Goal: Communication & Community: Answer question/provide support

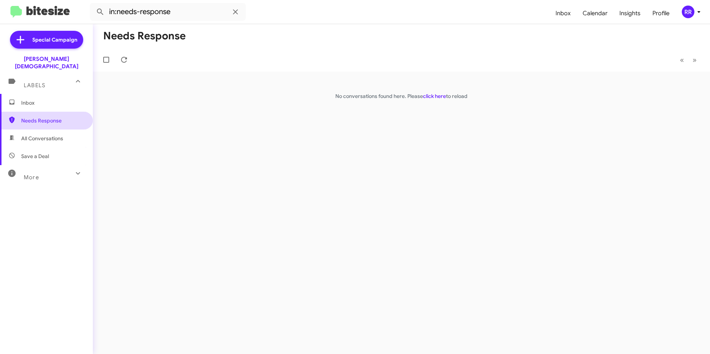
click at [18, 119] on span "Needs Response" at bounding box center [46, 121] width 93 height 18
click at [32, 99] on span "Inbox" at bounding box center [52, 102] width 63 height 7
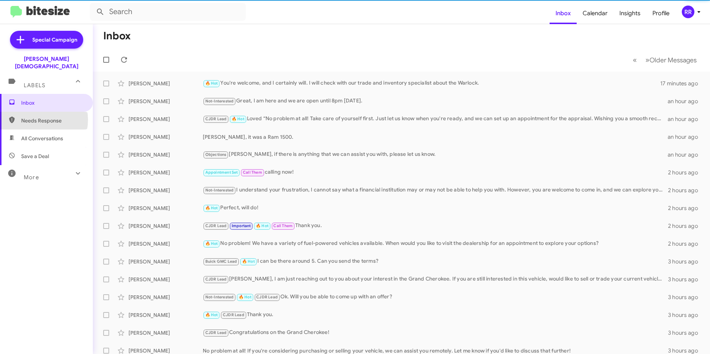
click at [36, 117] on span "Needs Response" at bounding box center [52, 120] width 63 height 7
type input "in:needs-response"
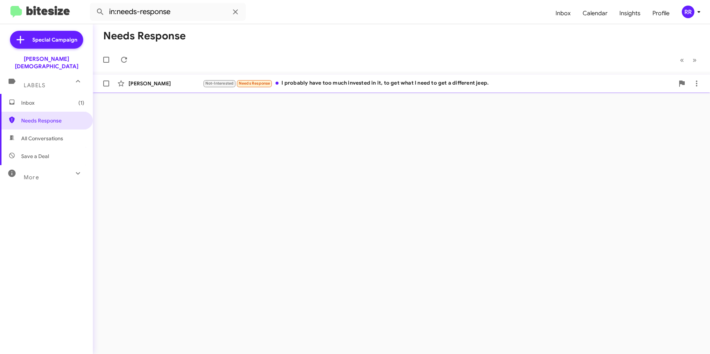
click at [169, 87] on div "[PERSON_NAME] Not-Interested Needs Response I probably have too much invested i…" at bounding box center [401, 83] width 605 height 15
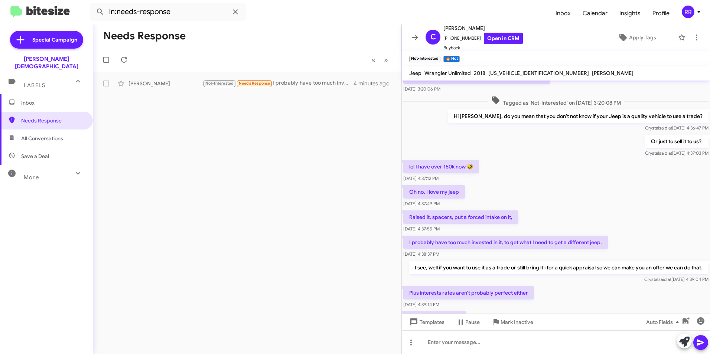
scroll to position [137, 0]
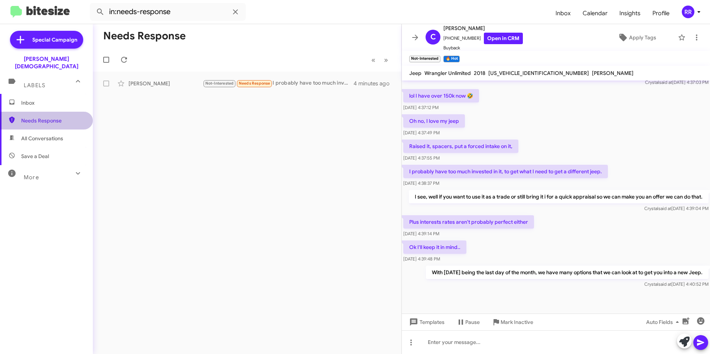
click at [54, 117] on span "Needs Response" at bounding box center [52, 120] width 63 height 7
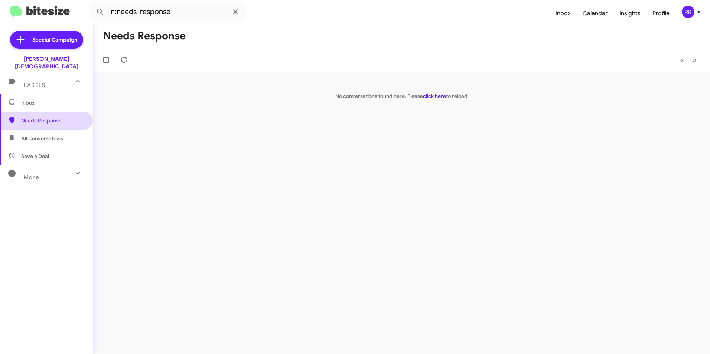
click at [29, 117] on span "Needs Response" at bounding box center [52, 120] width 63 height 7
click at [29, 99] on span "Inbox" at bounding box center [52, 102] width 63 height 7
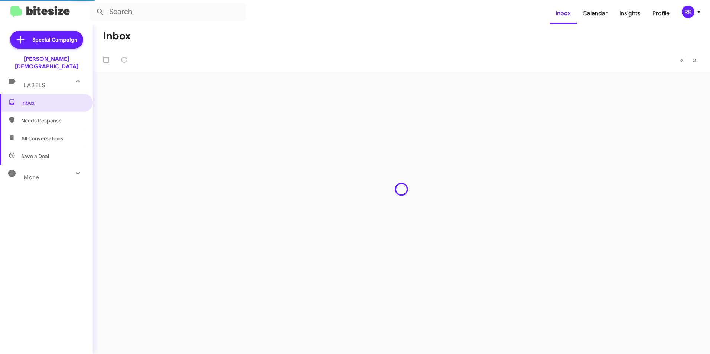
click at [39, 117] on span "Needs Response" at bounding box center [52, 120] width 63 height 7
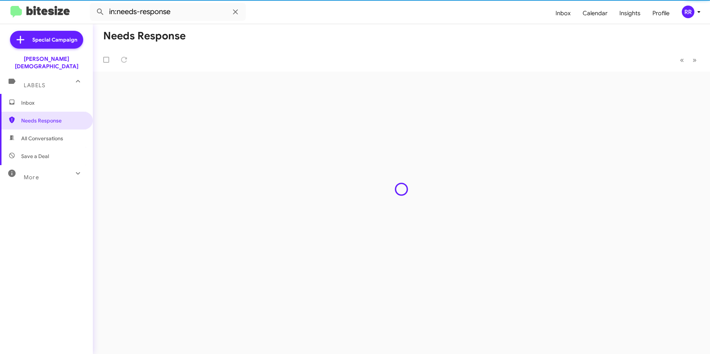
click at [46, 135] on span "All Conversations" at bounding box center [42, 138] width 42 height 7
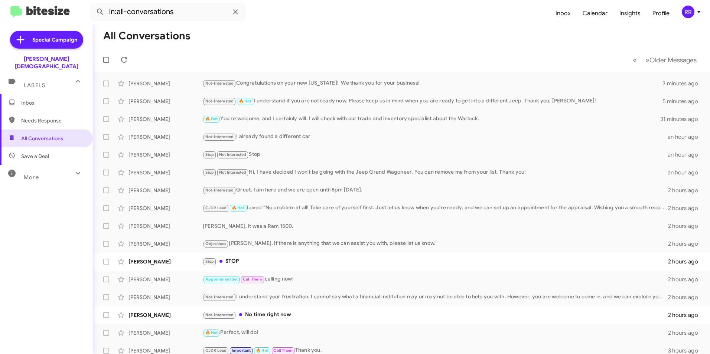
click at [45, 117] on span "Needs Response" at bounding box center [52, 120] width 63 height 7
type input "in:needs-response"
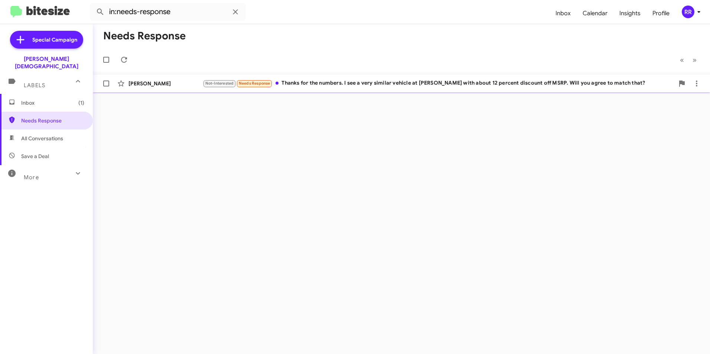
click at [156, 84] on div "[PERSON_NAME]" at bounding box center [165, 83] width 74 height 7
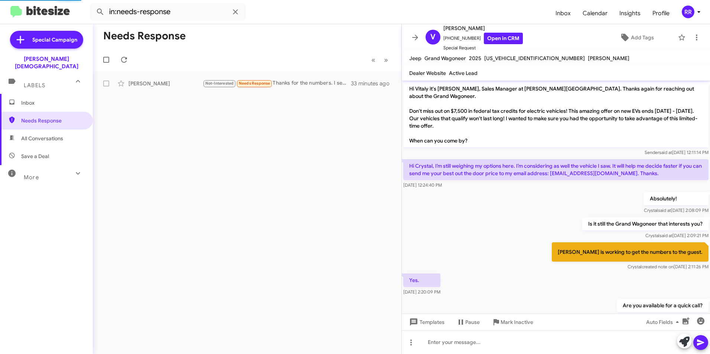
scroll to position [295, 0]
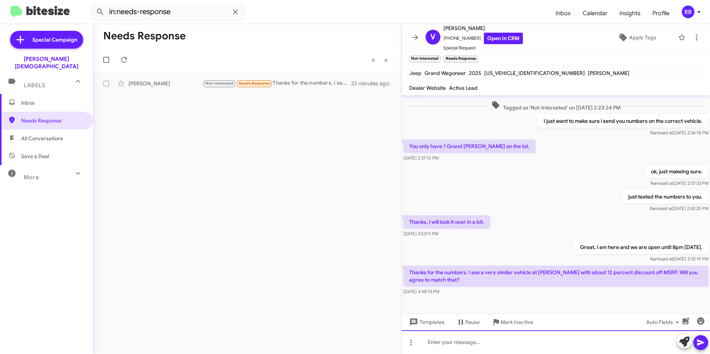
drag, startPoint x: 481, startPoint y: 342, endPoint x: 485, endPoint y: 343, distance: 4.2
click at [481, 342] on div at bounding box center [556, 342] width 308 height 24
click at [500, 37] on link "Open in CRM" at bounding box center [503, 39] width 39 height 12
click at [446, 349] on div at bounding box center [556, 342] width 308 height 24
click at [698, 346] on icon at bounding box center [700, 342] width 9 height 9
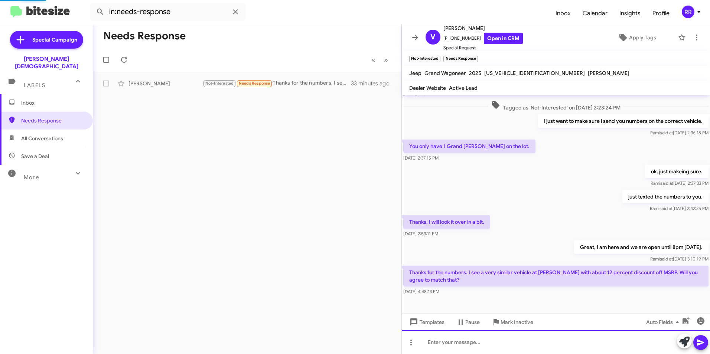
scroll to position [0, 0]
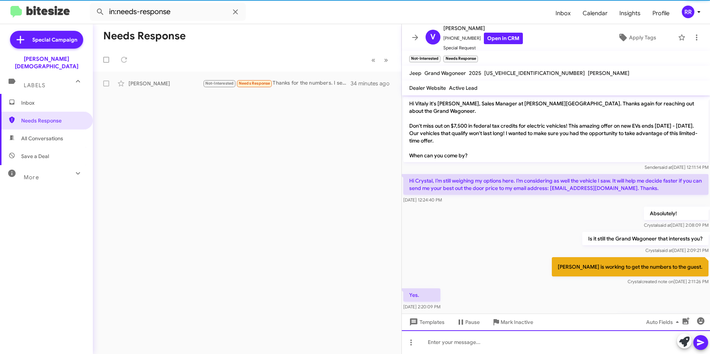
drag, startPoint x: 503, startPoint y: 342, endPoint x: 497, endPoint y: 341, distance: 6.1
click at [503, 342] on div at bounding box center [556, 342] width 308 height 24
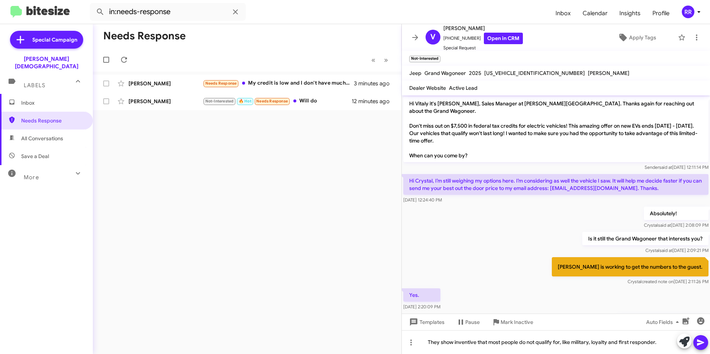
click at [706, 343] on button at bounding box center [700, 342] width 15 height 15
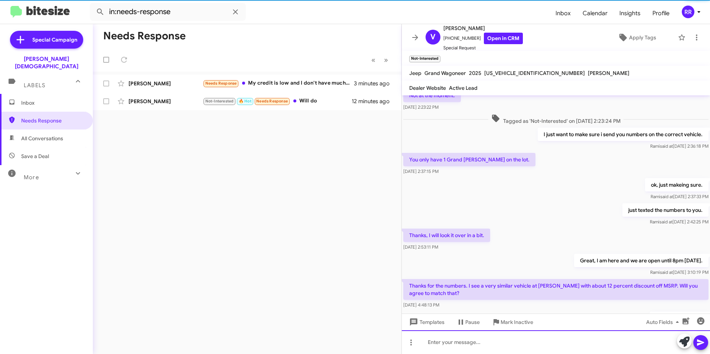
scroll to position [364, 0]
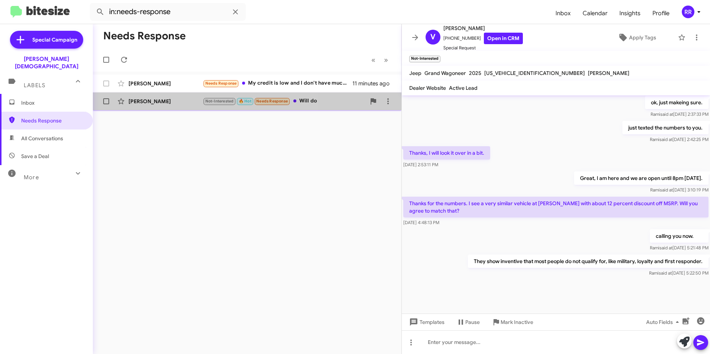
click at [171, 101] on div "[PERSON_NAME]" at bounding box center [165, 101] width 74 height 7
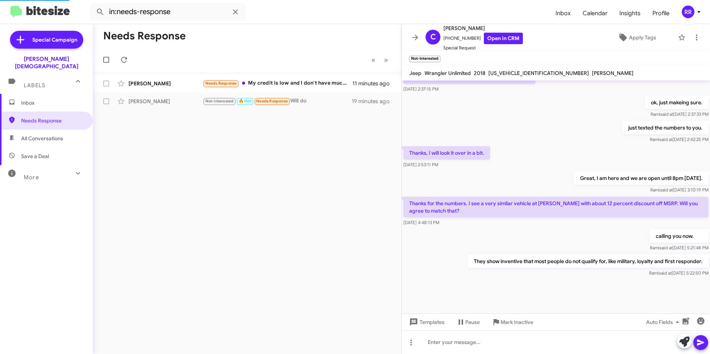
scroll to position [199, 0]
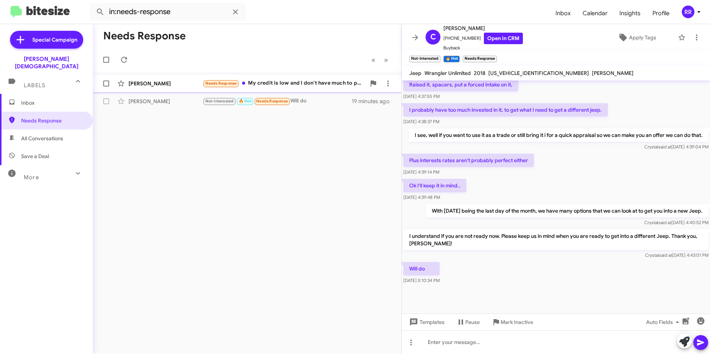
click at [162, 86] on div "[PERSON_NAME]" at bounding box center [165, 83] width 74 height 7
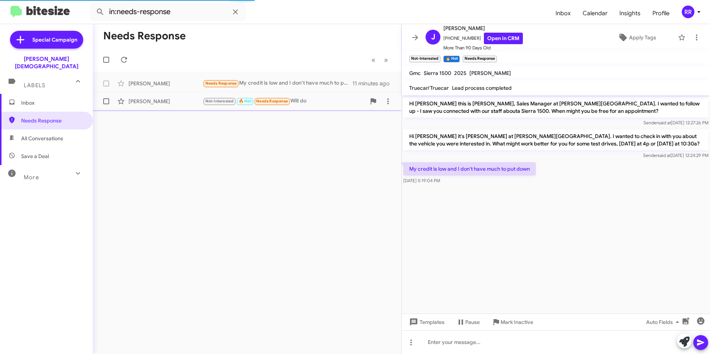
click at [149, 99] on div "[PERSON_NAME]" at bounding box center [165, 101] width 74 height 7
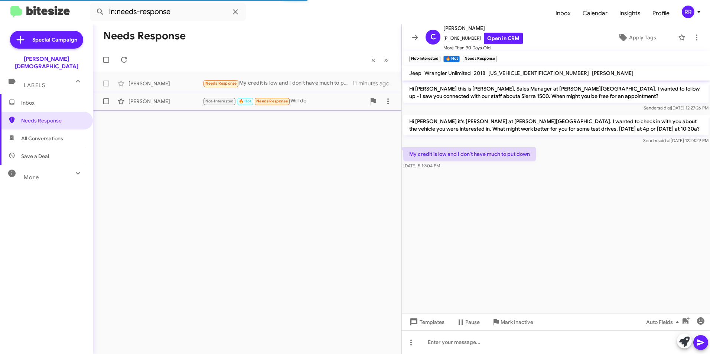
scroll to position [199, 0]
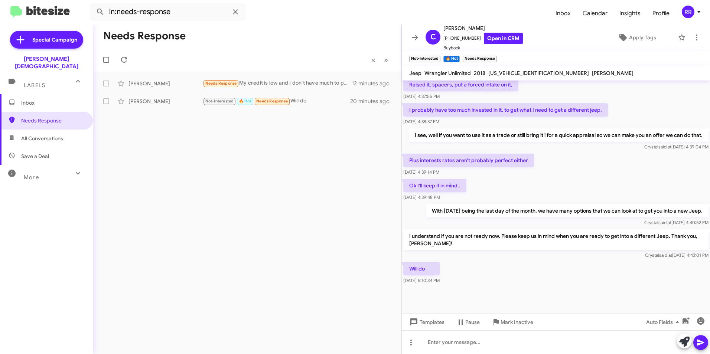
click at [32, 99] on span "Inbox" at bounding box center [52, 102] width 63 height 7
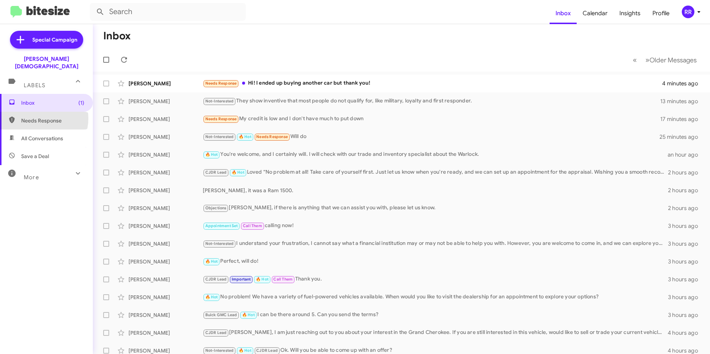
click at [38, 117] on span "Needs Response" at bounding box center [52, 120] width 63 height 7
type input "in:needs-response"
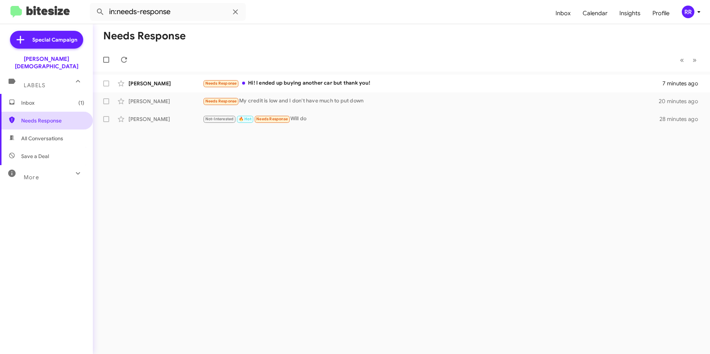
click at [35, 117] on span "Needs Response" at bounding box center [52, 120] width 63 height 7
click at [26, 99] on span "Inbox (1)" at bounding box center [52, 102] width 63 height 7
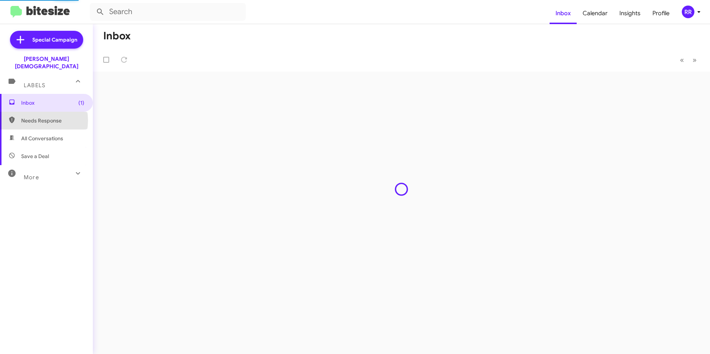
click at [32, 117] on span "Needs Response" at bounding box center [52, 120] width 63 height 7
type input "in:needs-response"
